Goal: Find specific page/section: Find specific page/section

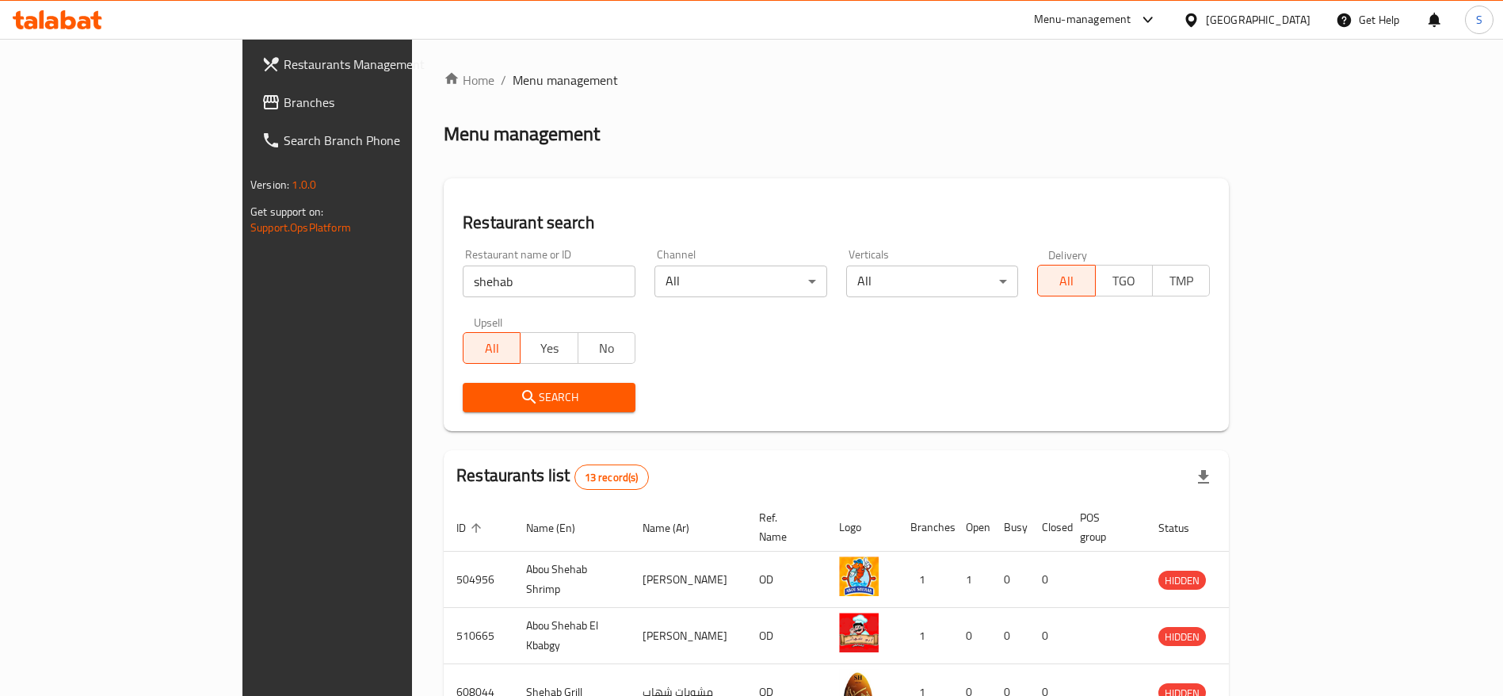
click at [1229, 103] on div "Home / Menu management Menu management Restaurant search Restaurant name or ID …" at bounding box center [836, 620] width 785 height 1098
click at [842, 153] on div "Home / Menu management Menu management Restaurant search Restaurant name or ID …" at bounding box center [836, 620] width 785 height 1098
click at [899, 192] on div "Restaurant search Restaurant name or ID shehab Restaurant name or ID Channel Al…" at bounding box center [836, 304] width 785 height 253
click at [932, 172] on div "Home / Menu management Menu management Restaurant search Restaurant name or ID …" at bounding box center [836, 620] width 785 height 1098
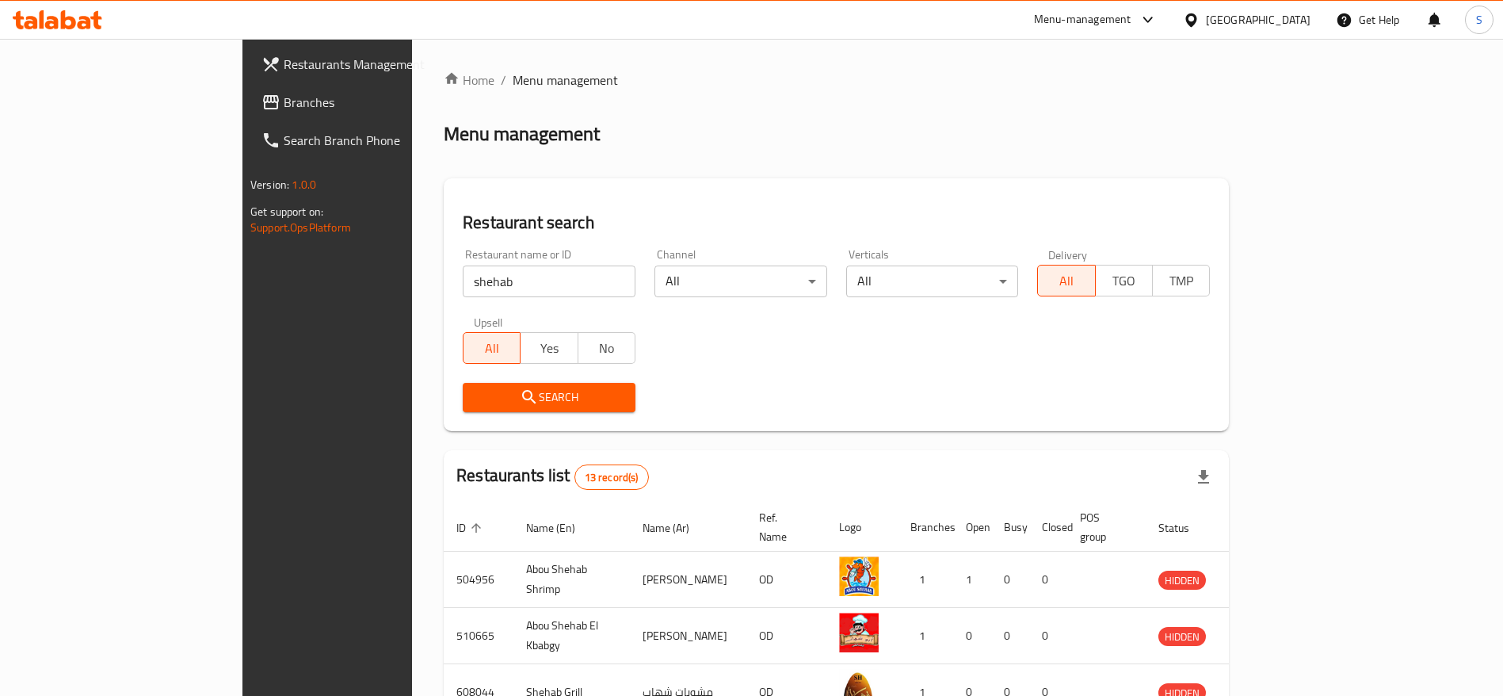
click at [974, 147] on div "Home / Menu management Menu management Restaurant search Restaurant name or ID …" at bounding box center [836, 620] width 785 height 1098
click at [682, 167] on div "Home / Menu management Menu management Restaurant search Restaurant name or ID …" at bounding box center [836, 620] width 785 height 1098
click at [465, 277] on input "shehab" at bounding box center [549, 281] width 173 height 32
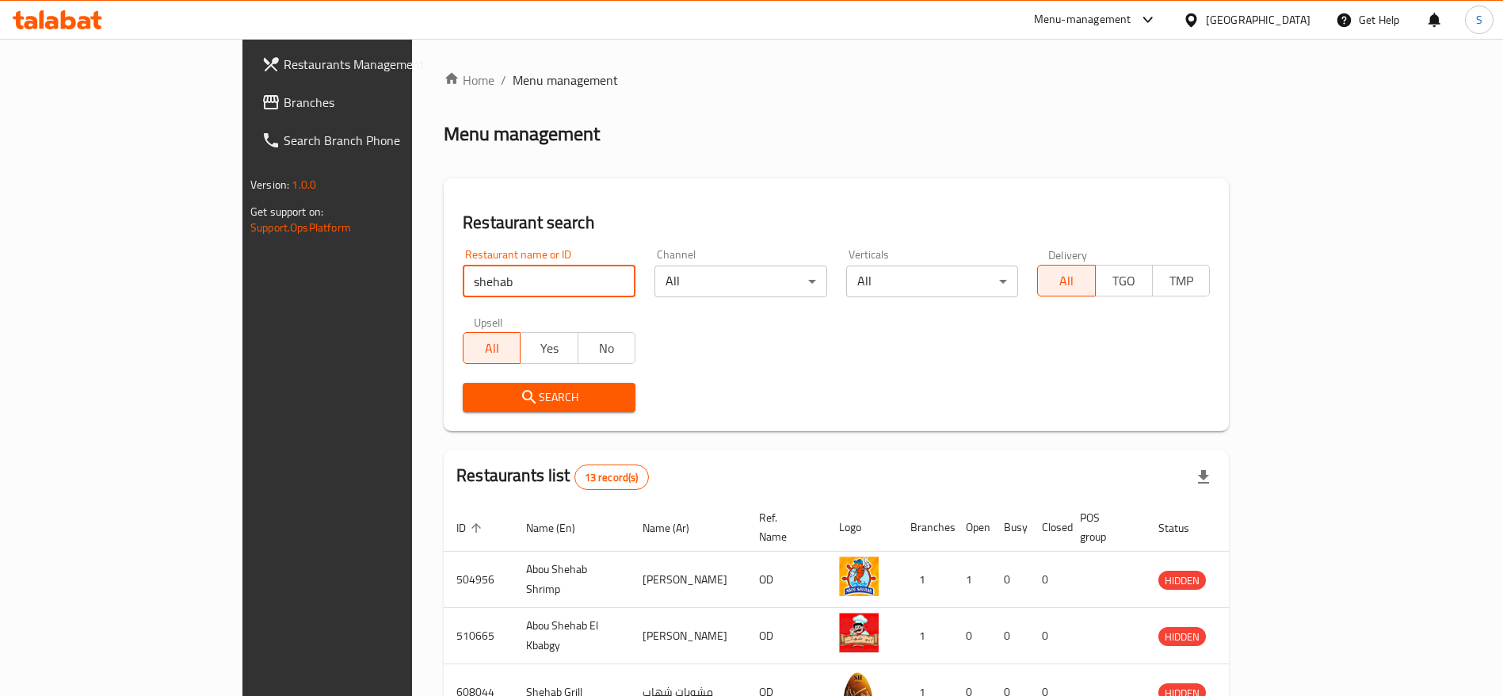
click at [465, 277] on input "shehab" at bounding box center [549, 281] width 173 height 32
click at [481, 224] on h2 "Restaurant search" at bounding box center [836, 223] width 747 height 24
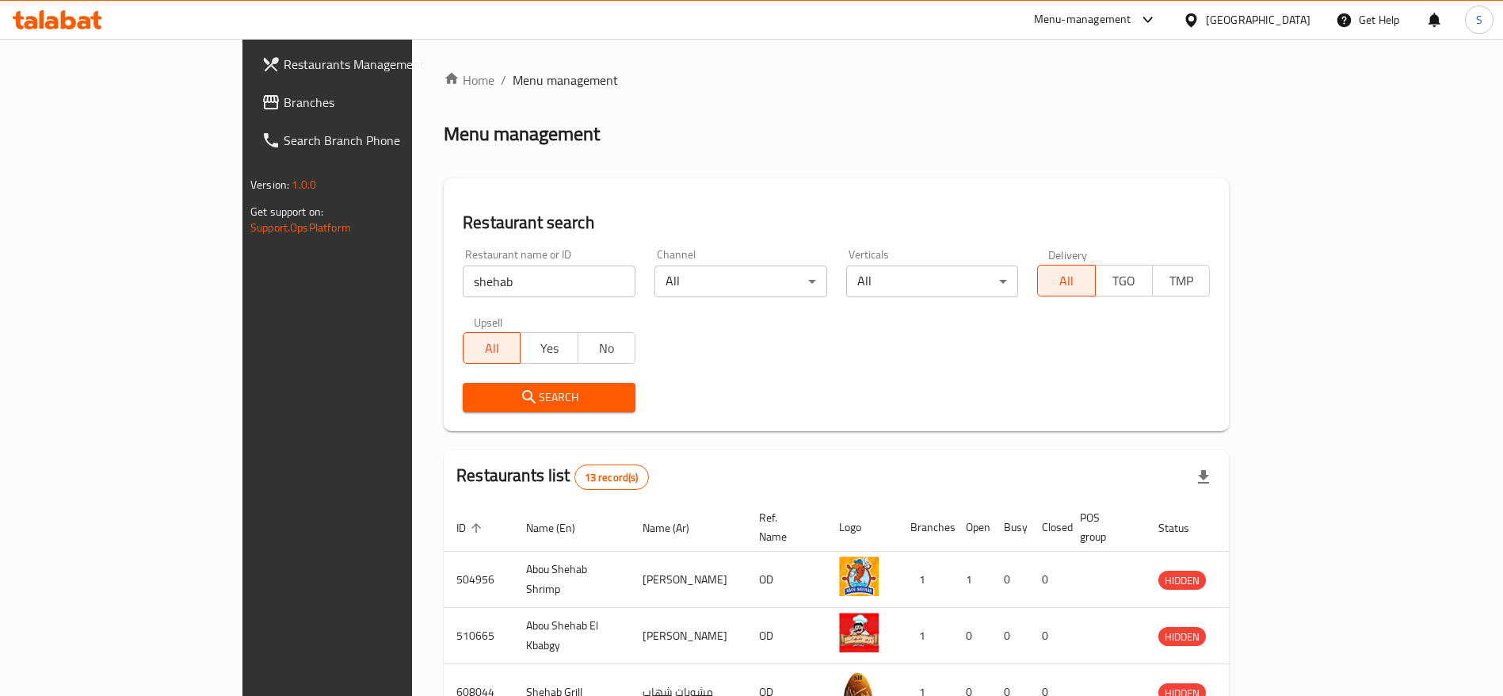
click at [471, 292] on input "shehab" at bounding box center [549, 281] width 173 height 32
click at [546, 213] on h2 "Restaurant search" at bounding box center [836, 223] width 747 height 24
click at [582, 278] on div "Restaurant name or ID Restaurant name or ID" at bounding box center [549, 272] width 192 height 67
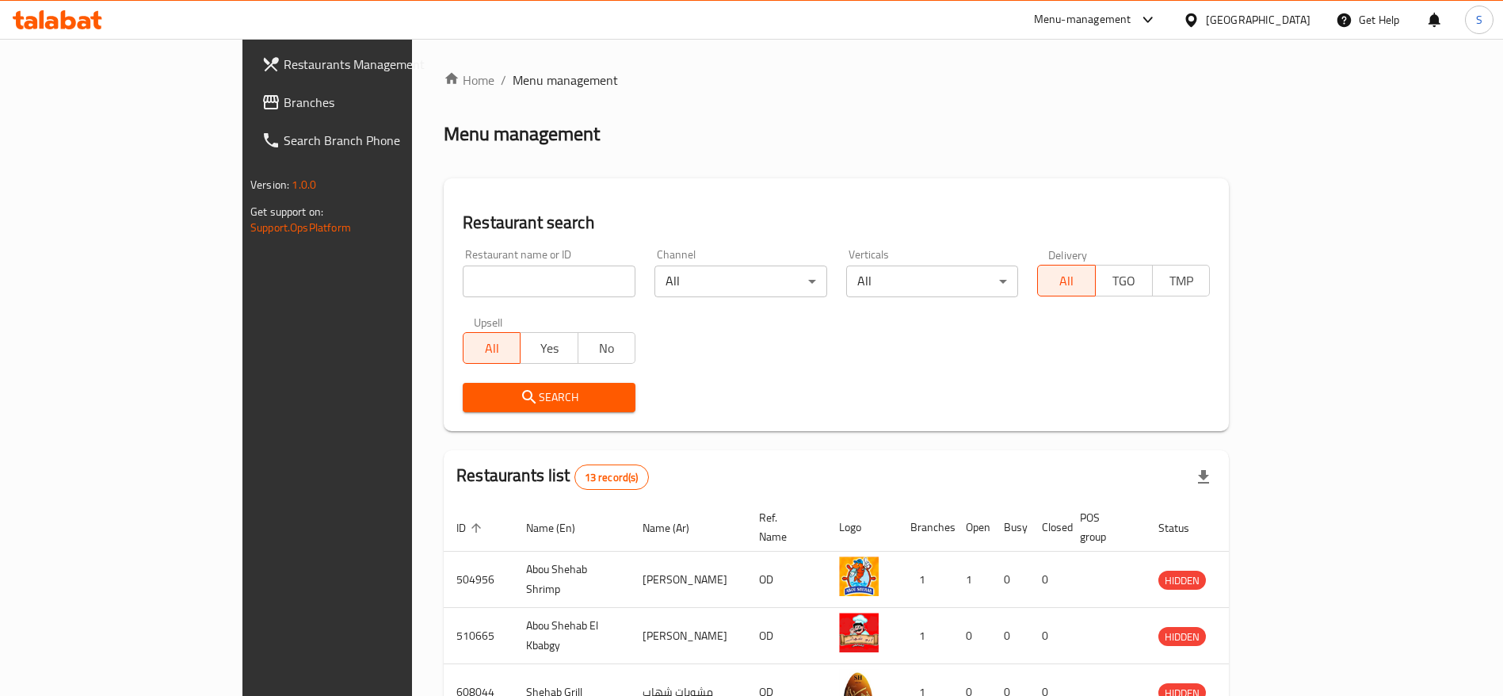
click at [579, 266] on div "Restaurant name or ID Restaurant name or ID" at bounding box center [549, 272] width 192 height 67
click at [576, 266] on div "Restaurant name or ID Restaurant name or ID" at bounding box center [549, 272] width 192 height 67
click at [547, 281] on input "search" at bounding box center [549, 281] width 173 height 32
click at [565, 212] on h2 "Restaurant search" at bounding box center [836, 223] width 747 height 24
click at [532, 272] on input "search" at bounding box center [549, 281] width 173 height 32
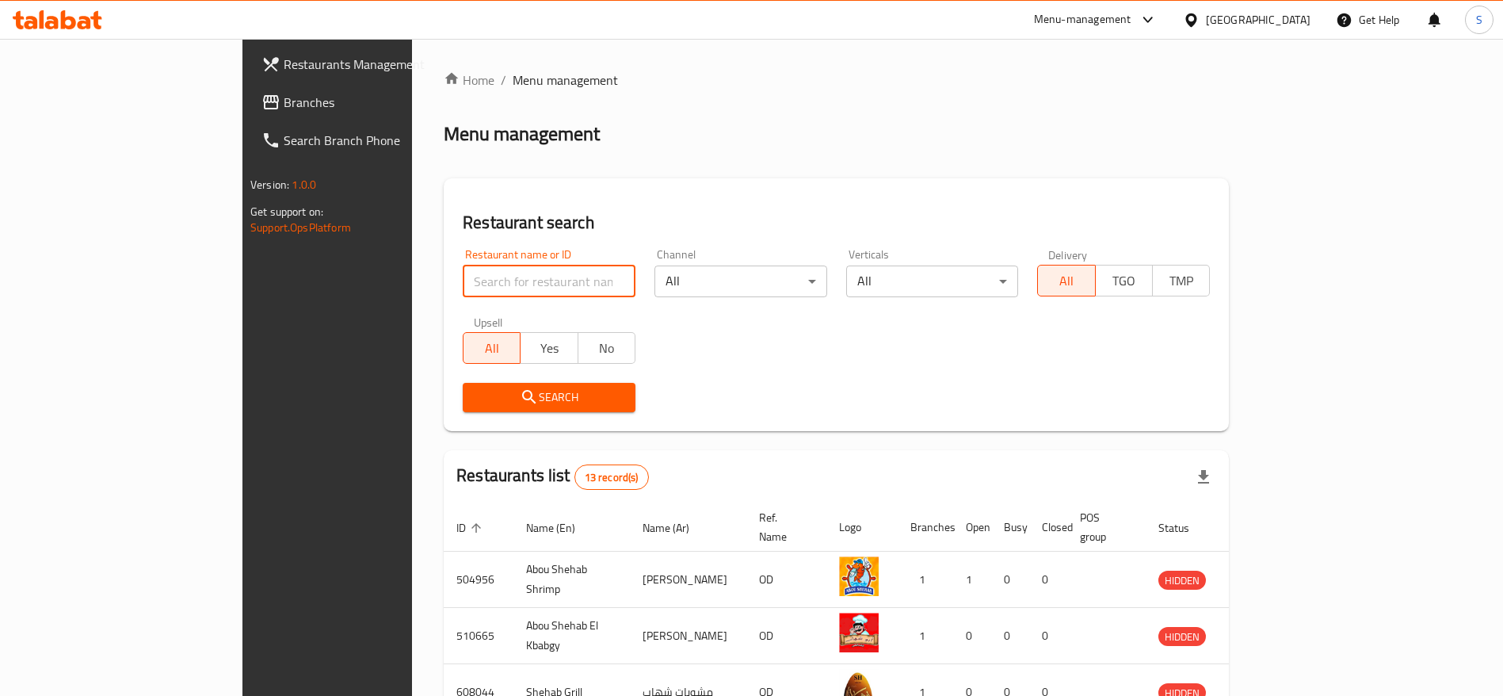
click at [532, 274] on input "search" at bounding box center [549, 281] width 173 height 32
click at [558, 206] on div "Restaurant search Restaurant name or ID Restaurant name or ID Channel All ​ Ver…" at bounding box center [836, 304] width 785 height 253
click at [715, 61] on div "Home / Menu management Menu management Restaurant search Restaurant name or ID …" at bounding box center [836, 619] width 849 height 1161
click at [702, 131] on div "Menu management" at bounding box center [836, 133] width 785 height 25
click at [463, 295] on input "search" at bounding box center [549, 281] width 173 height 32
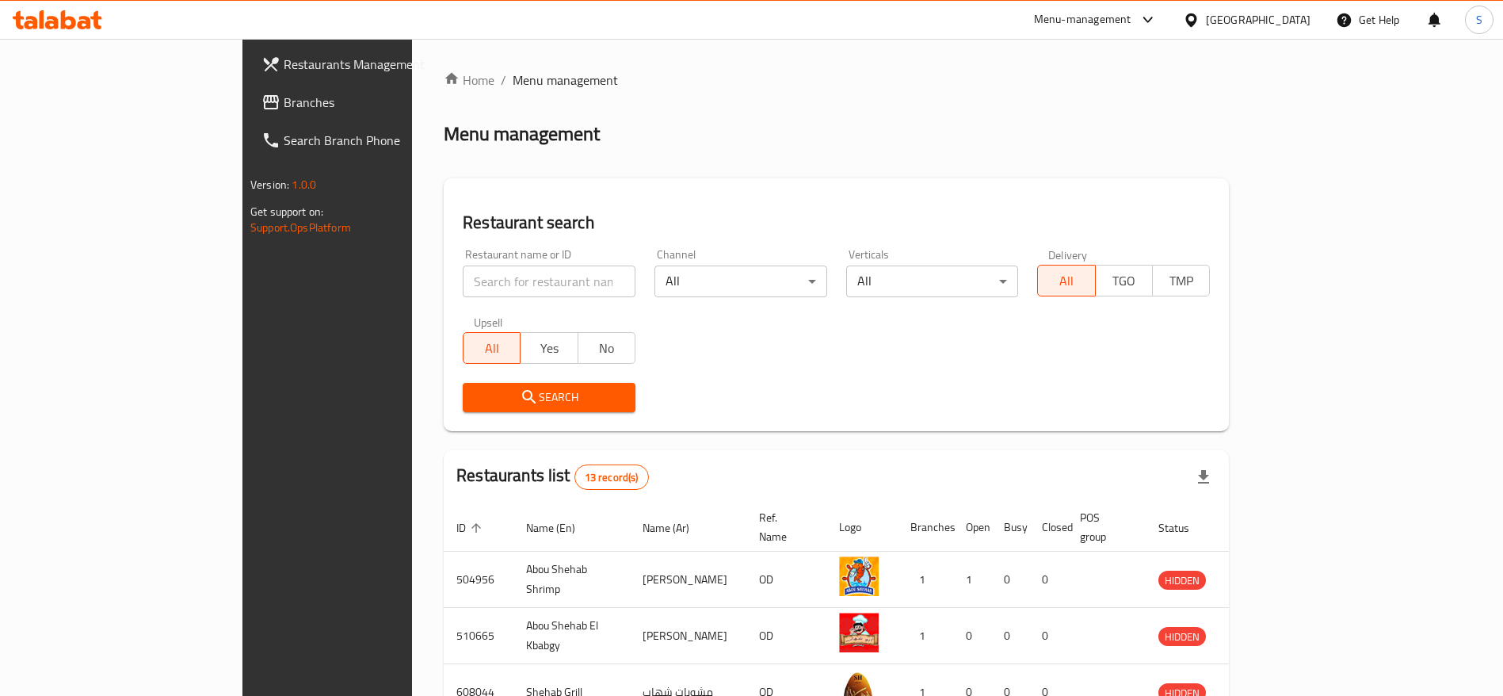
click at [471, 191] on div "Restaurant search Restaurant name or ID Restaurant name or ID Channel All ​ Ver…" at bounding box center [836, 304] width 785 height 253
click at [463, 281] on input "search" at bounding box center [549, 281] width 173 height 32
click at [570, 227] on h2 "Restaurant search" at bounding box center [836, 223] width 747 height 24
click at [554, 285] on input "search" at bounding box center [549, 281] width 173 height 32
click at [584, 228] on h2 "Restaurant search" at bounding box center [836, 223] width 747 height 24
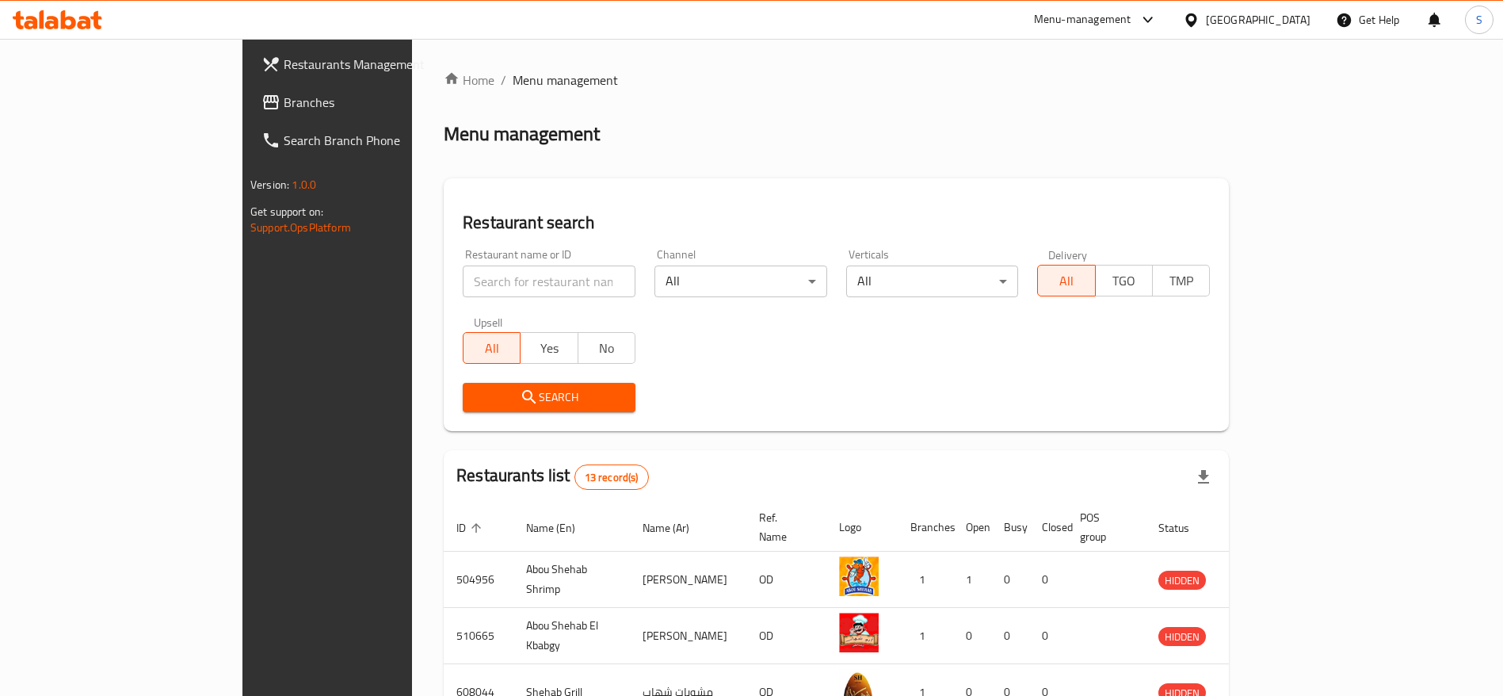
click at [577, 264] on div "Restaurant name or ID Restaurant name or ID" at bounding box center [549, 272] width 192 height 67
click at [769, 79] on ol "Home / Menu management" at bounding box center [836, 80] width 785 height 19
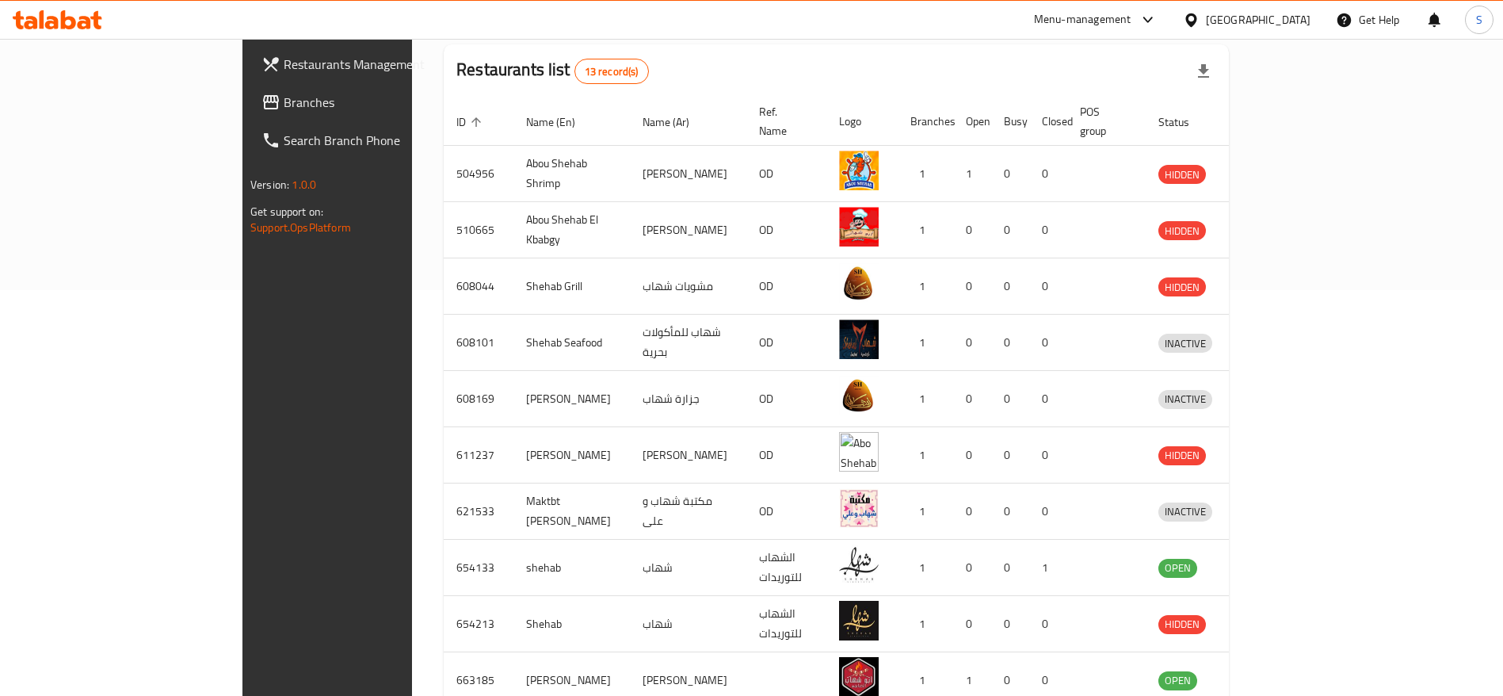
scroll to position [418, 0]
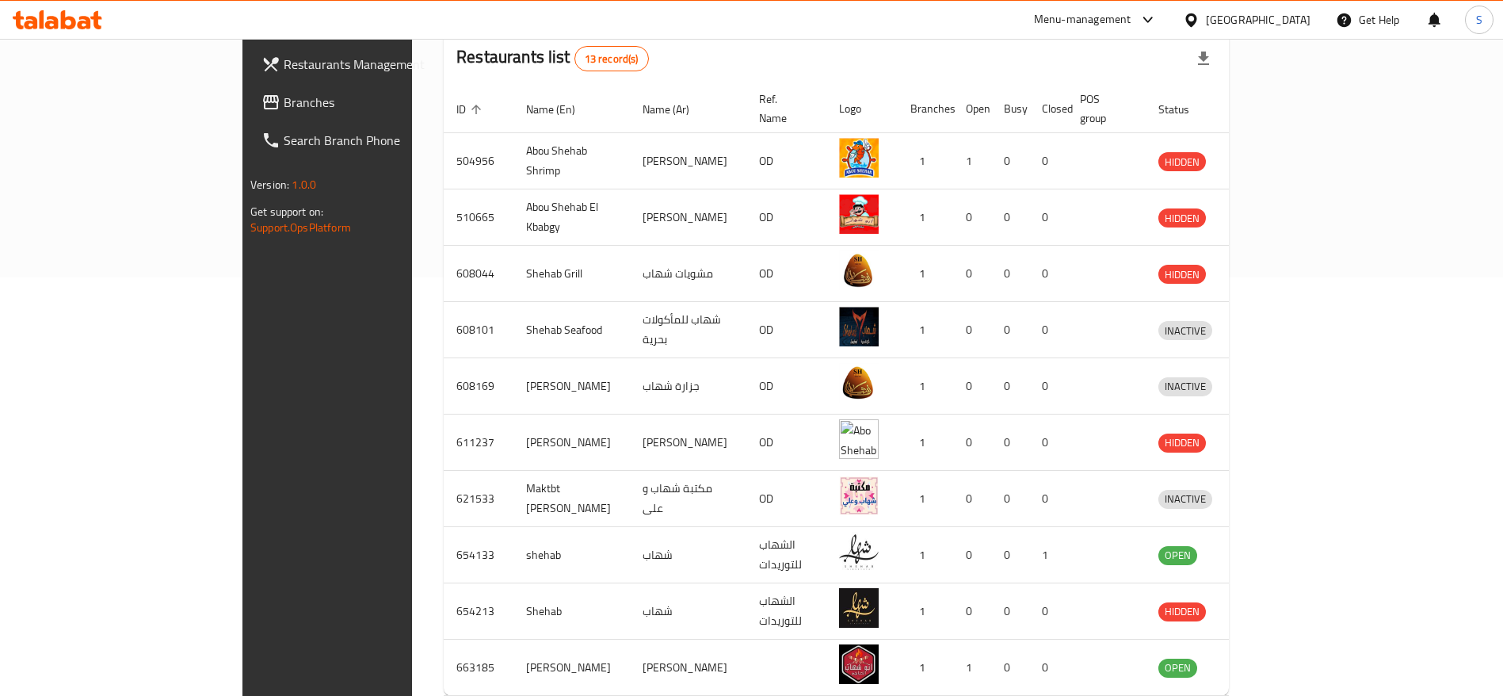
click at [771, 39] on div at bounding box center [751, 39] width 1503 height 1
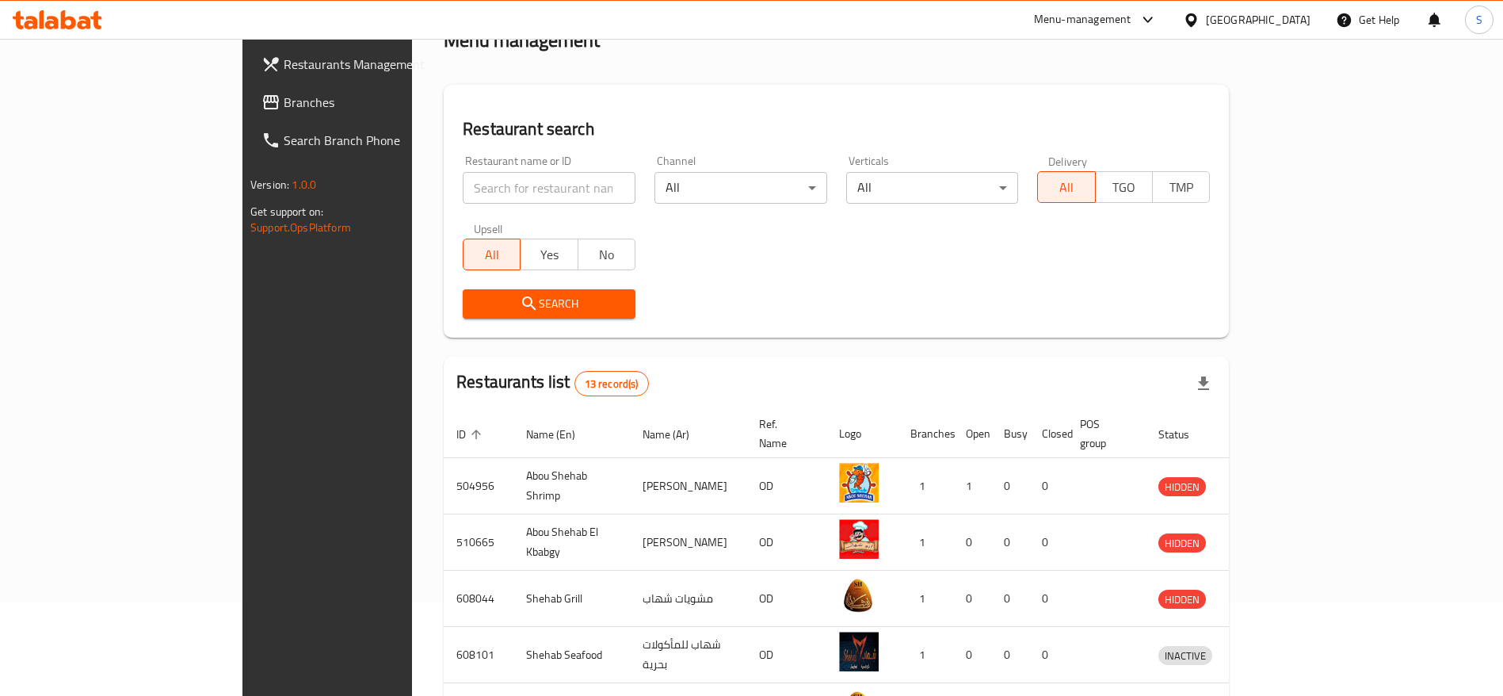
scroll to position [0, 0]
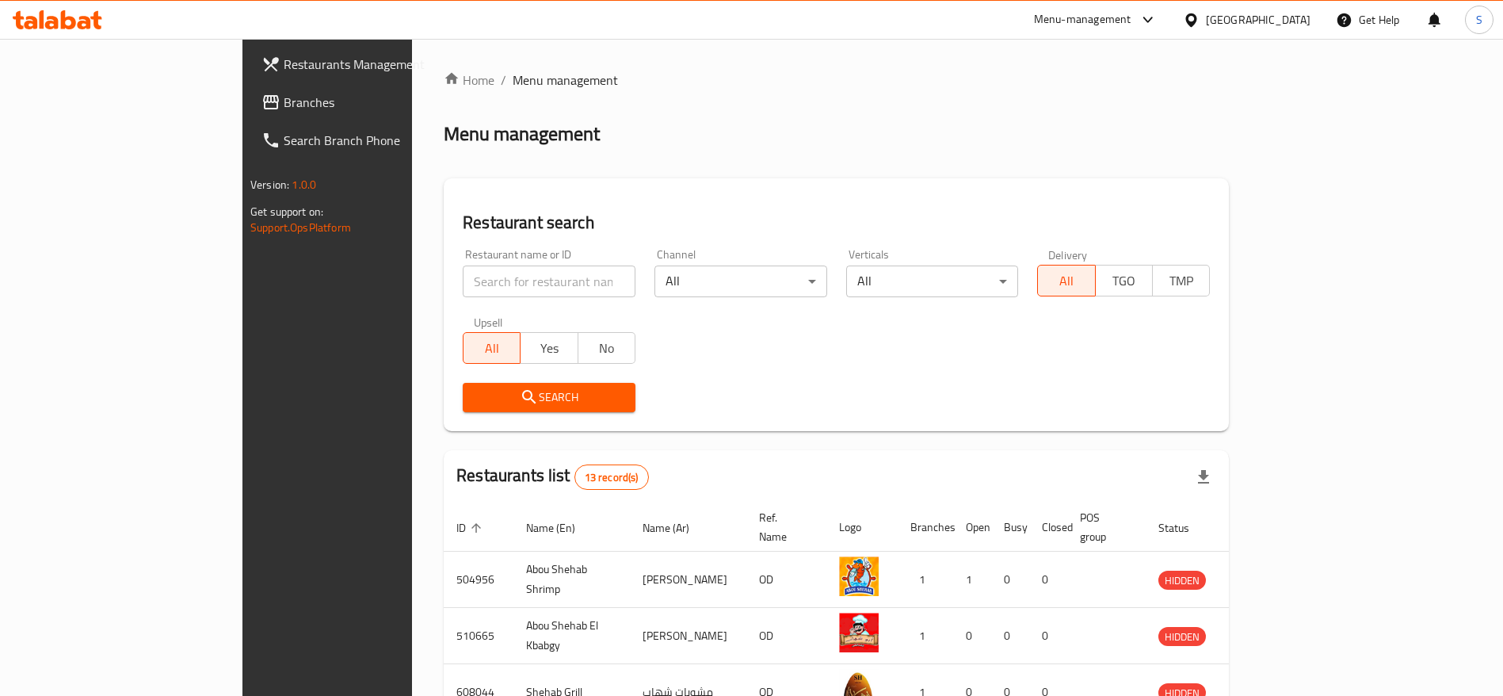
click at [712, 203] on div "Restaurant search Restaurant name or ID Restaurant name or ID Channel All ​ Ver…" at bounding box center [836, 304] width 785 height 253
click at [796, 184] on div "Restaurant search Restaurant name or ID Restaurant name or ID Channel All ​ Ver…" at bounding box center [836, 304] width 785 height 253
click at [520, 290] on input "search" at bounding box center [549, 281] width 173 height 32
click at [594, 201] on div "Restaurant search Restaurant name or ID Restaurant name or ID Channel All ​ Ver…" at bounding box center [836, 304] width 785 height 253
click at [538, 276] on input "search" at bounding box center [549, 281] width 173 height 32
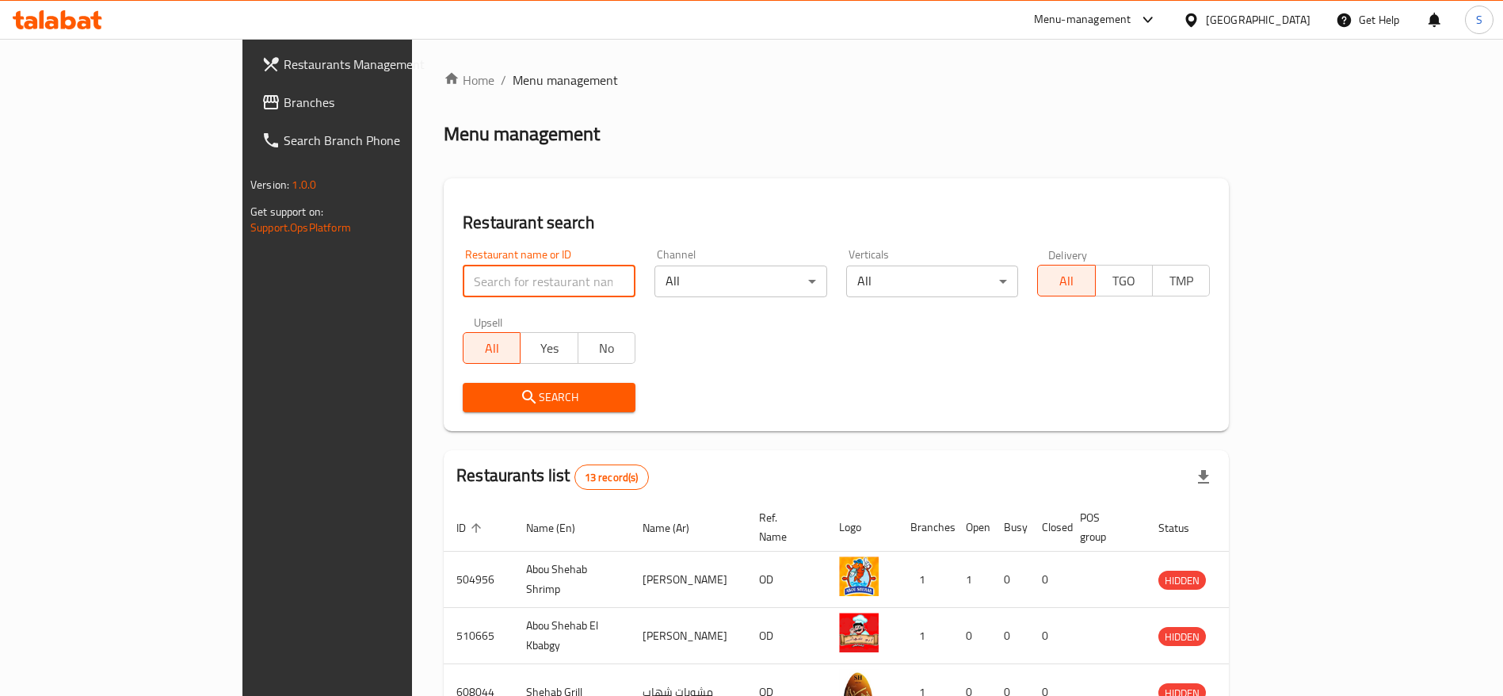
click at [580, 235] on div "Restaurant search Restaurant name or ID Restaurant name or ID Channel All ​ Ver…" at bounding box center [836, 304] width 785 height 253
drag, startPoint x: 575, startPoint y: 250, endPoint x: 559, endPoint y: 265, distance: 21.3
click at [567, 262] on div "Restaurant name or ID Restaurant name or ID" at bounding box center [549, 272] width 192 height 67
click at [542, 272] on input "search" at bounding box center [549, 281] width 173 height 32
click at [554, 249] on div "Restaurant name or ID Restaurant name or ID" at bounding box center [549, 273] width 173 height 48
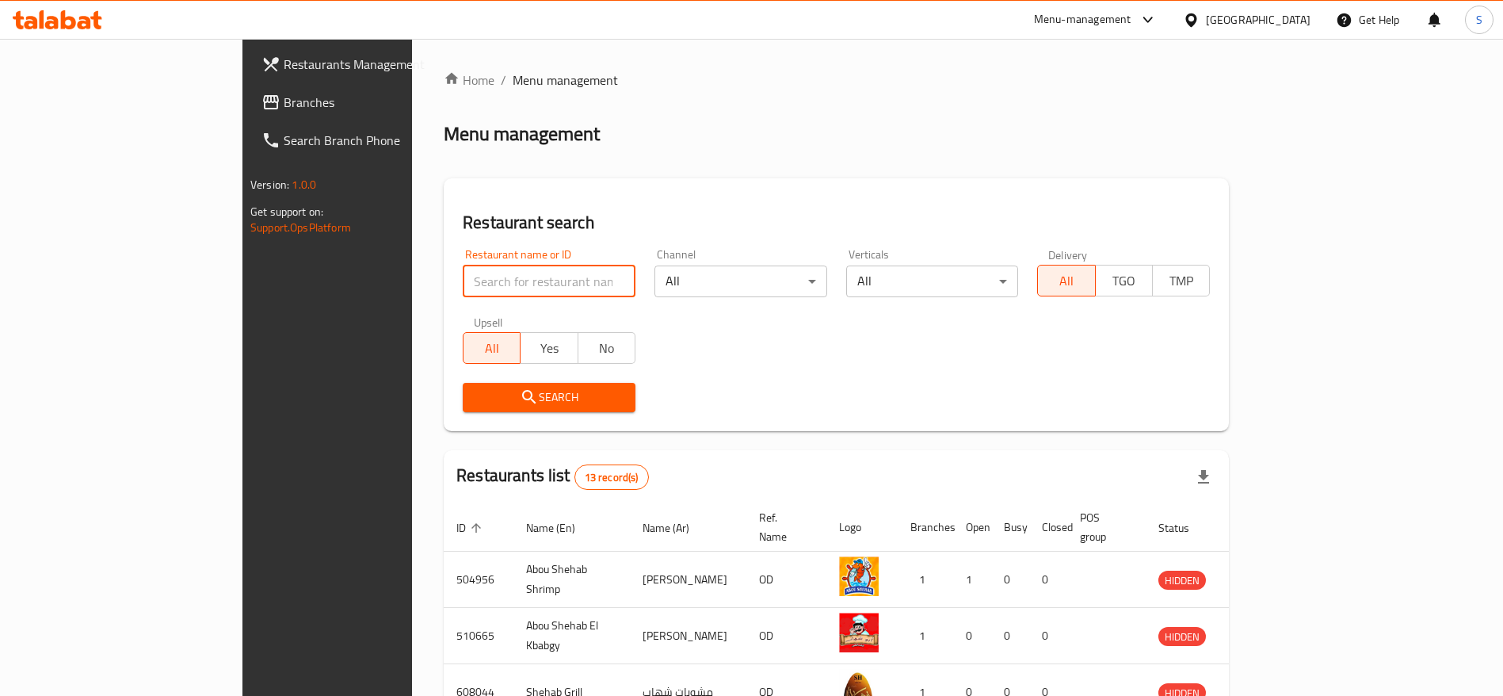
click at [521, 279] on input "search" at bounding box center [549, 281] width 173 height 32
drag, startPoint x: 1125, startPoint y: 200, endPoint x: 1122, endPoint y: 167, distance: 32.6
click at [1128, 178] on div "Restaurant search Restaurant name or ID Restaurant name or ID Channel All ​ Ver…" at bounding box center [836, 304] width 785 height 253
click at [716, 142] on div "Menu management" at bounding box center [836, 133] width 785 height 25
click at [463, 289] on input "search" at bounding box center [549, 281] width 173 height 32
